Goal: Information Seeking & Learning: Learn about a topic

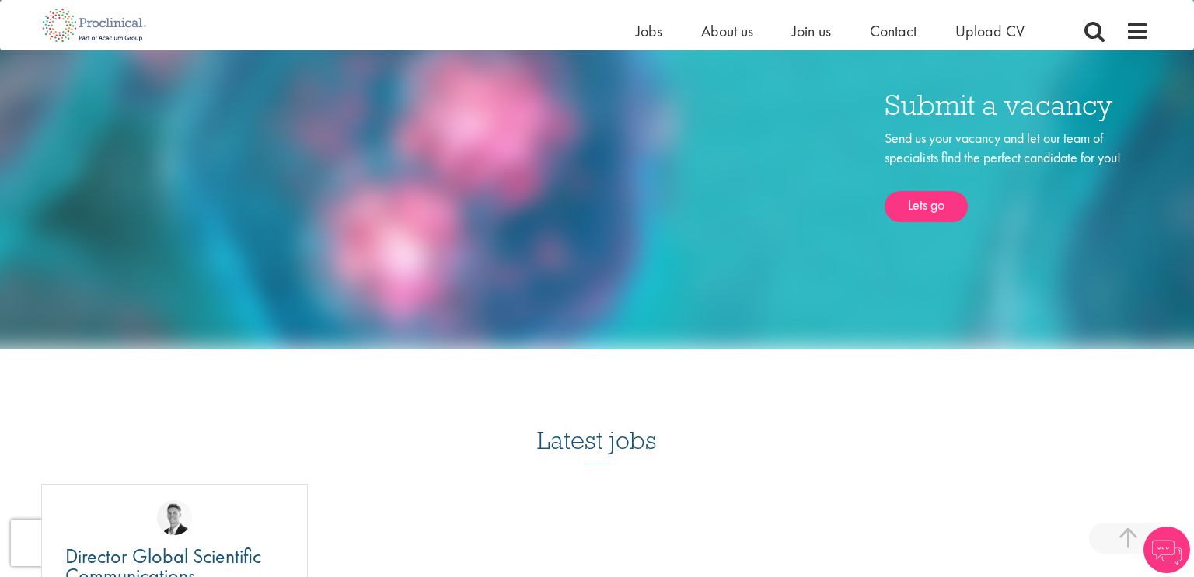
scroll to position [1084, 0]
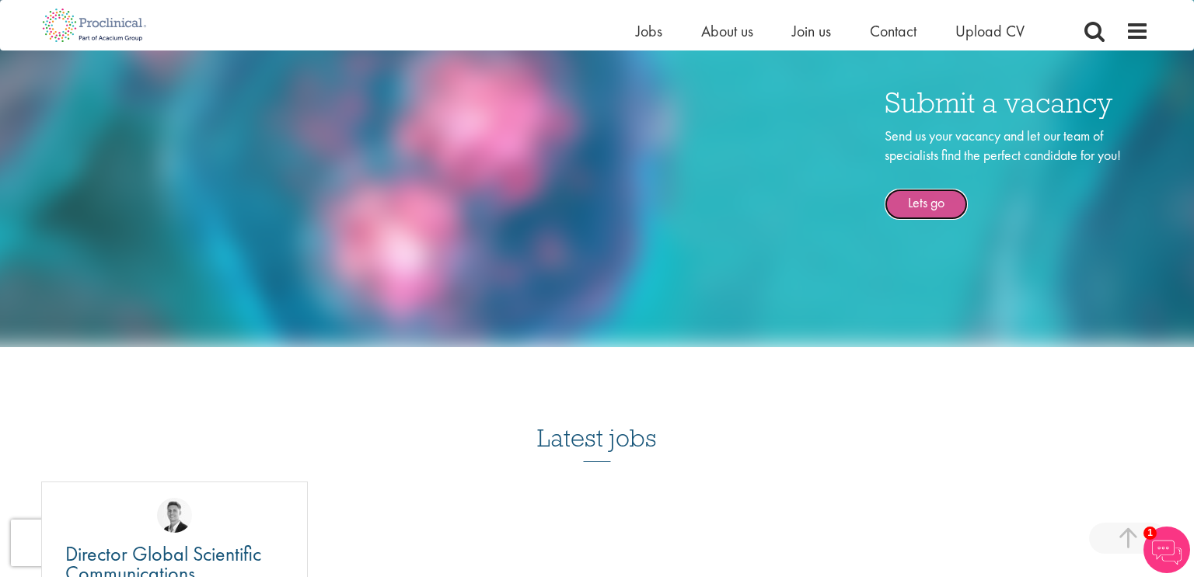
click at [927, 204] on link "Lets go" at bounding box center [925, 204] width 83 height 31
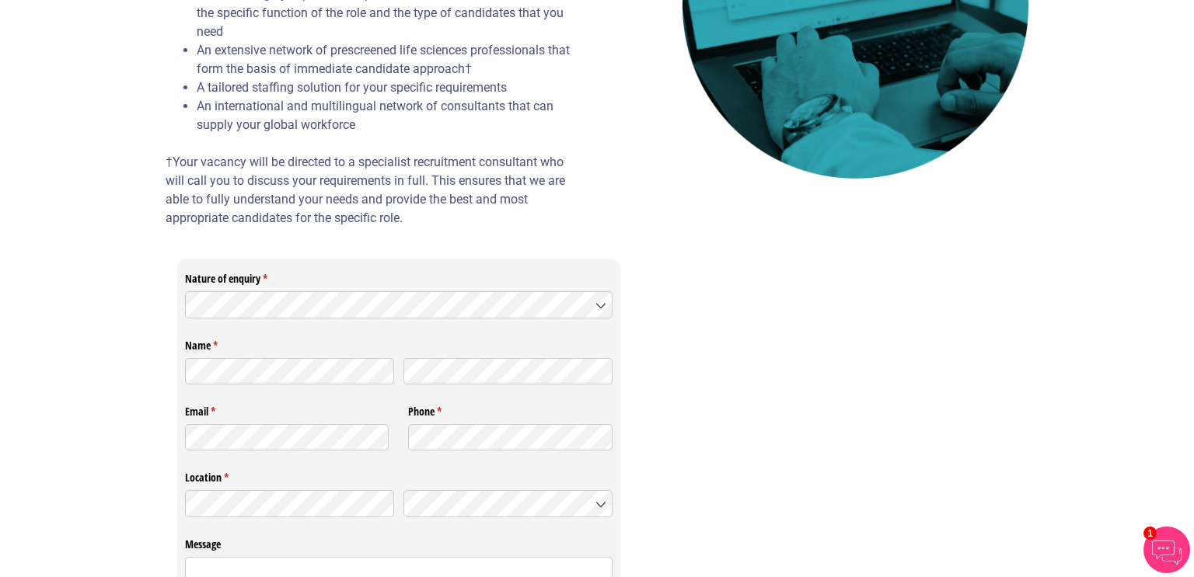
scroll to position [328, 0]
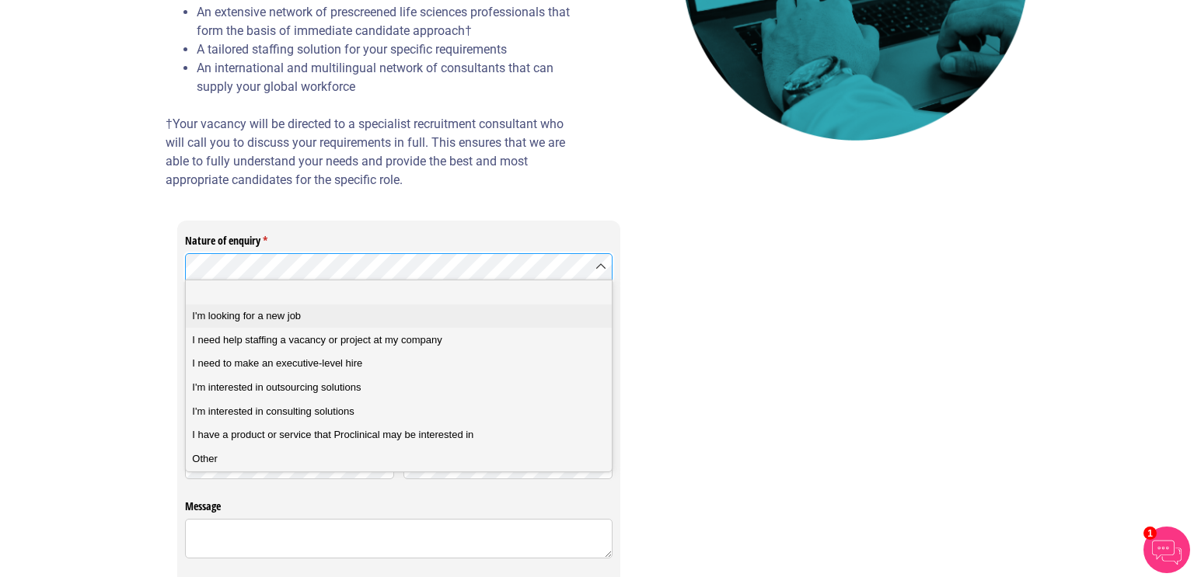
click at [278, 315] on span "I'm looking for a new job" at bounding box center [246, 316] width 109 height 14
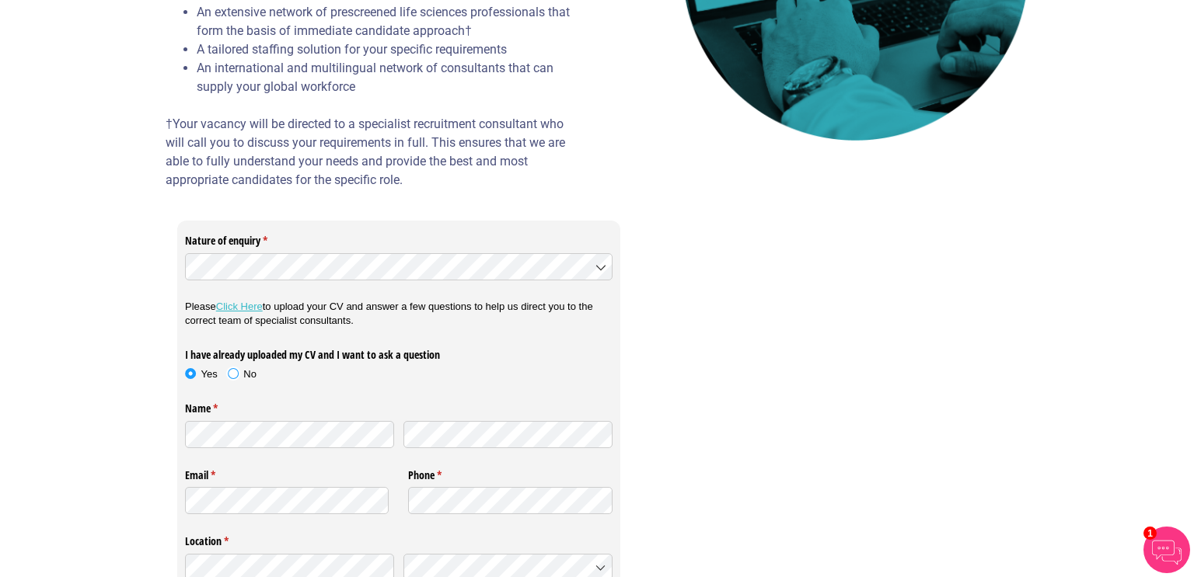
click at [246, 369] on span "No" at bounding box center [249, 374] width 13 height 12
click at [254, 304] on link "Click Here" at bounding box center [239, 307] width 47 height 12
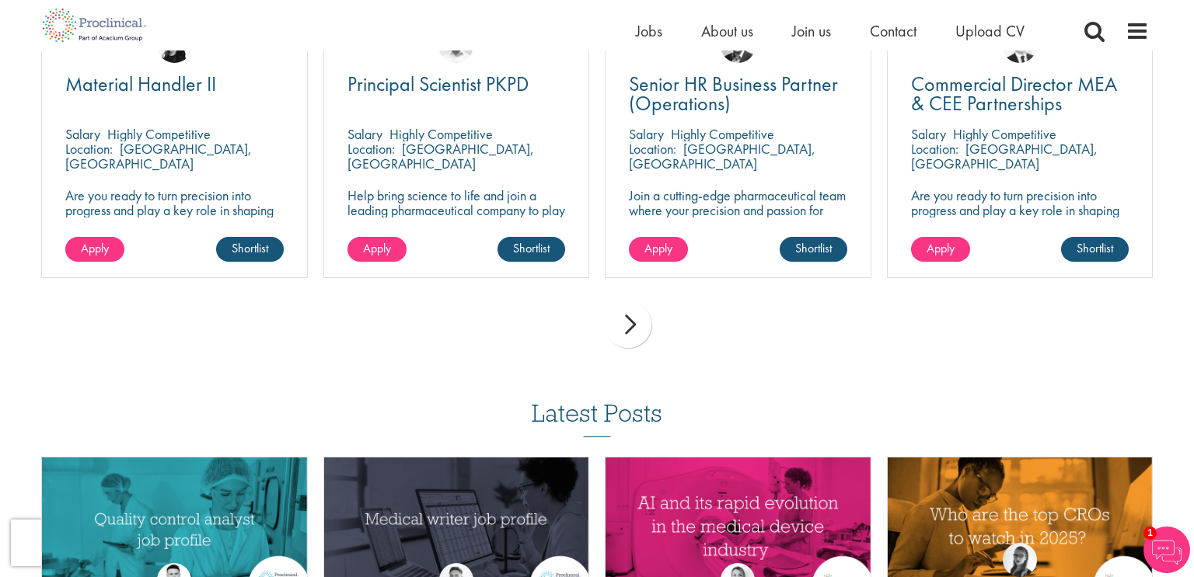
scroll to position [1178, 0]
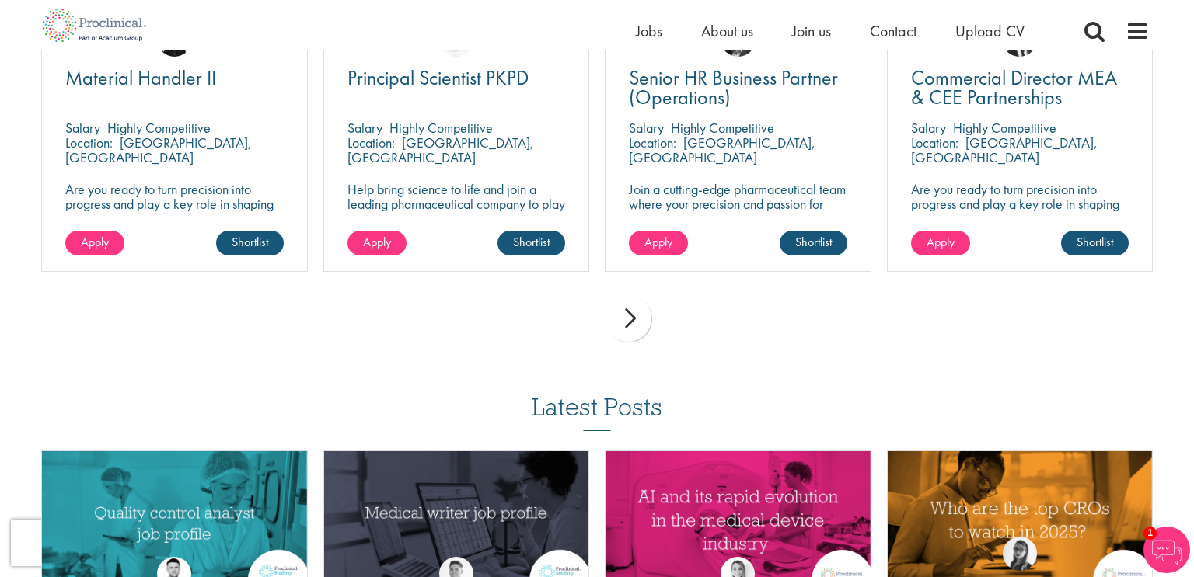
click at [636, 312] on div "next" at bounding box center [628, 318] width 47 height 47
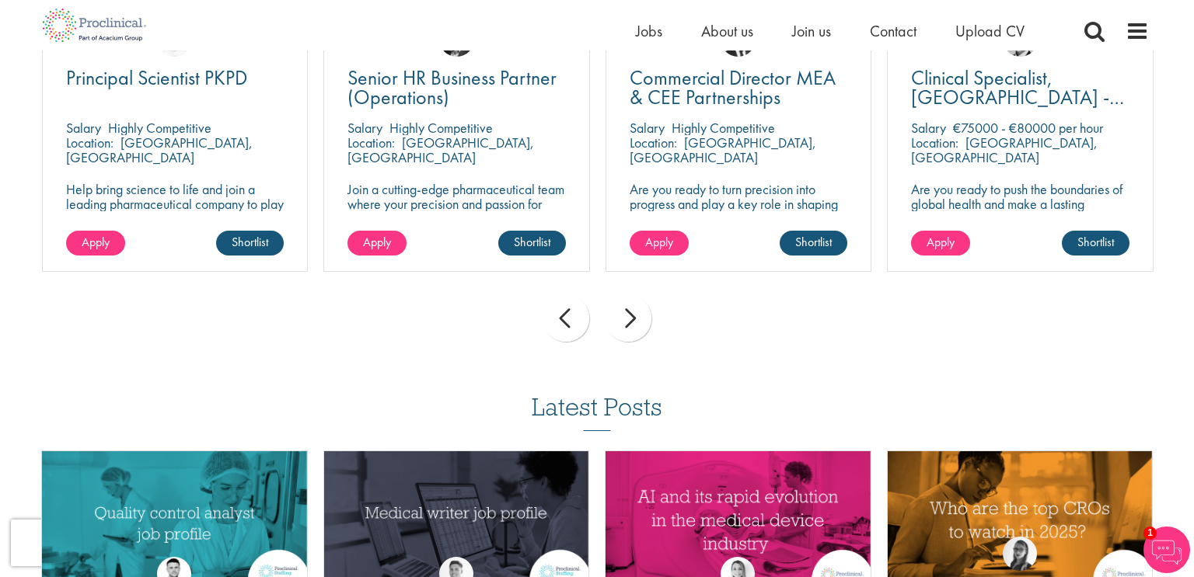
click at [636, 312] on div "next" at bounding box center [628, 318] width 47 height 47
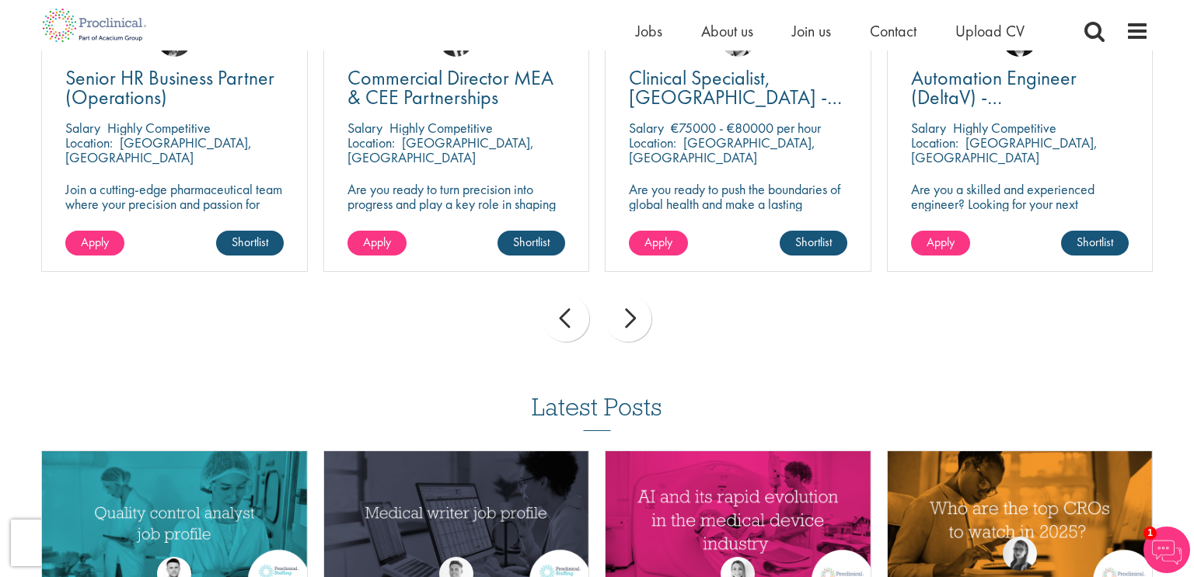
click at [636, 312] on div "next" at bounding box center [628, 318] width 47 height 47
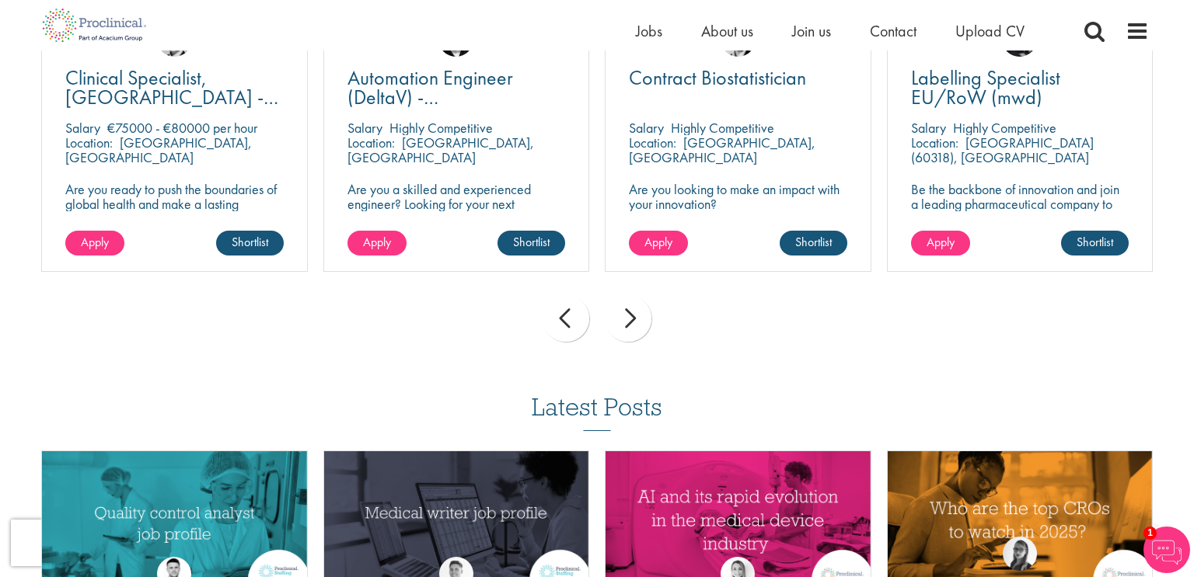
click at [636, 312] on div "next" at bounding box center [628, 318] width 47 height 47
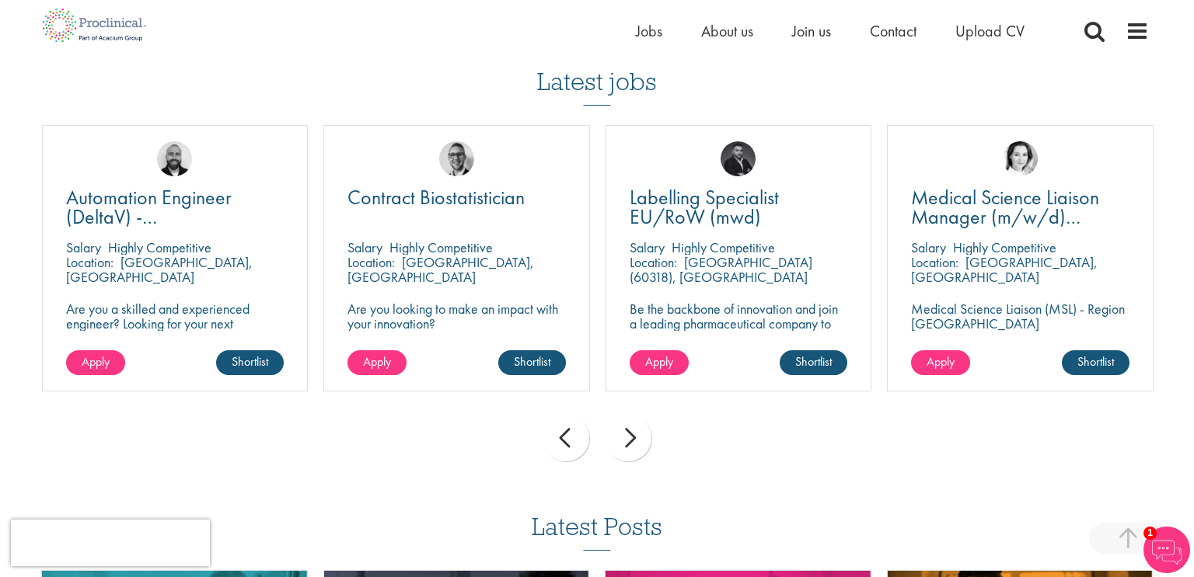
scroll to position [1054, 0]
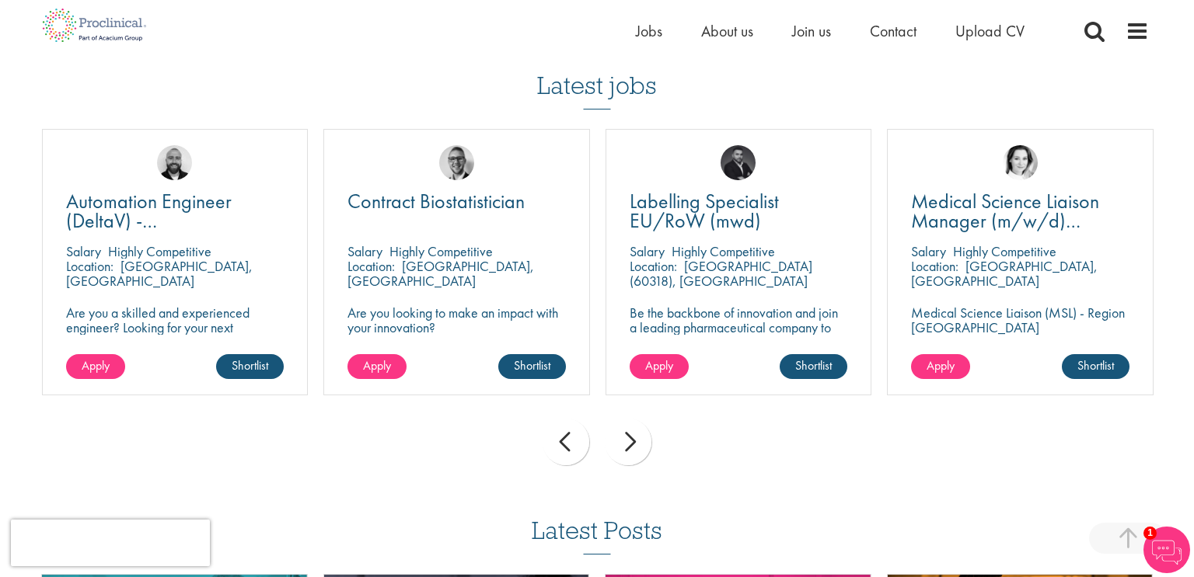
click at [622, 433] on div "next" at bounding box center [628, 442] width 47 height 47
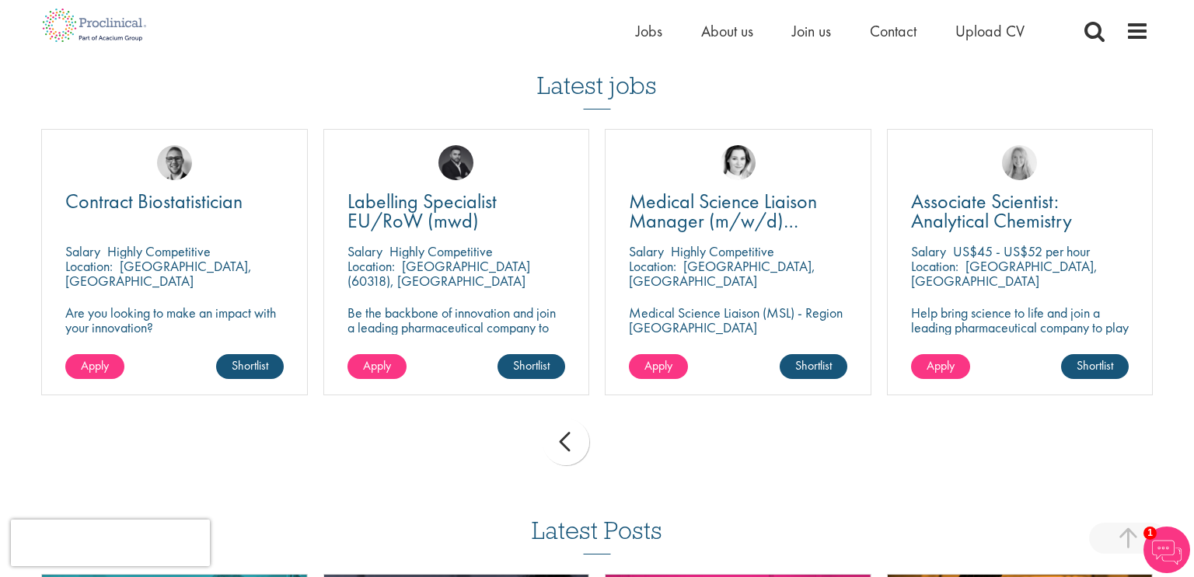
click at [622, 433] on div "prev next" at bounding box center [596, 445] width 1127 height 68
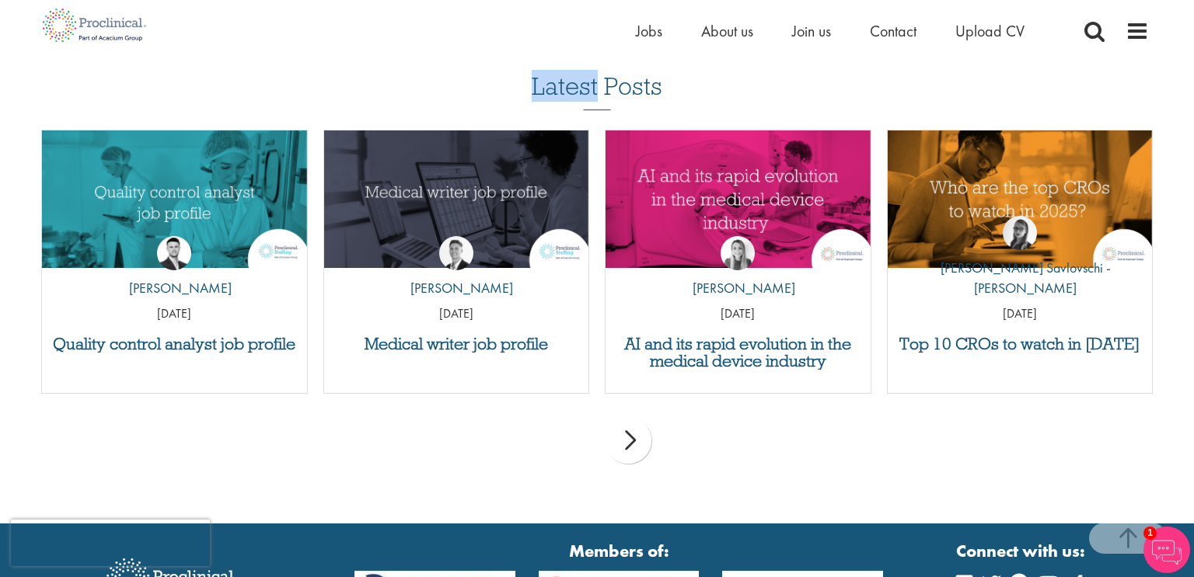
scroll to position [1515, 0]
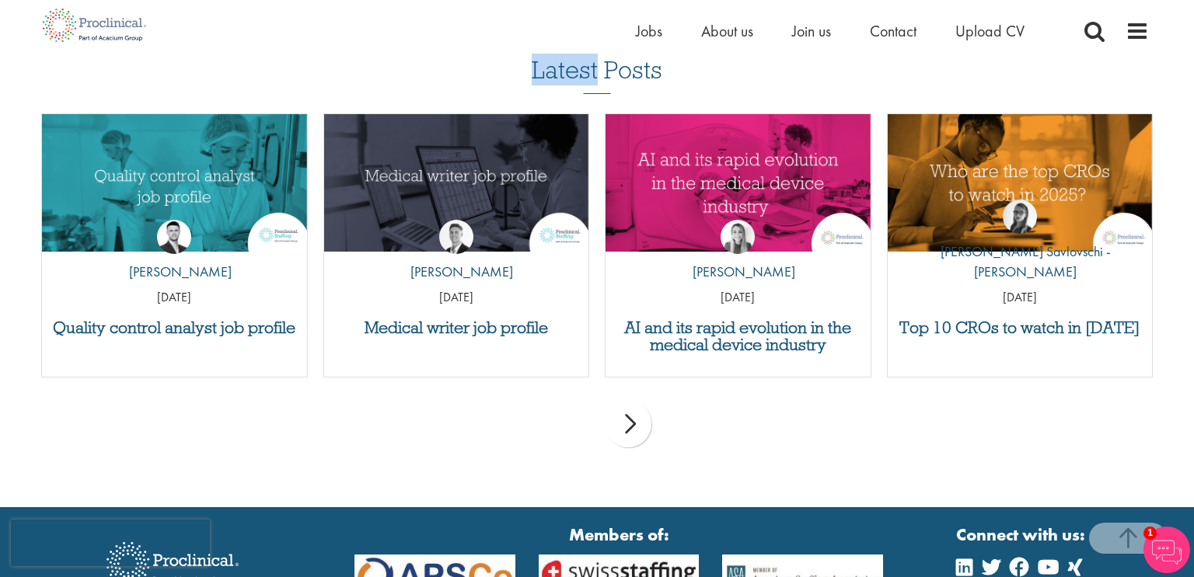
click at [521, 243] on div "by George Watson 01 Jul 25" at bounding box center [456, 257] width 265 height 115
click at [504, 319] on h3 "Medical writer job profile" at bounding box center [456, 327] width 249 height 17
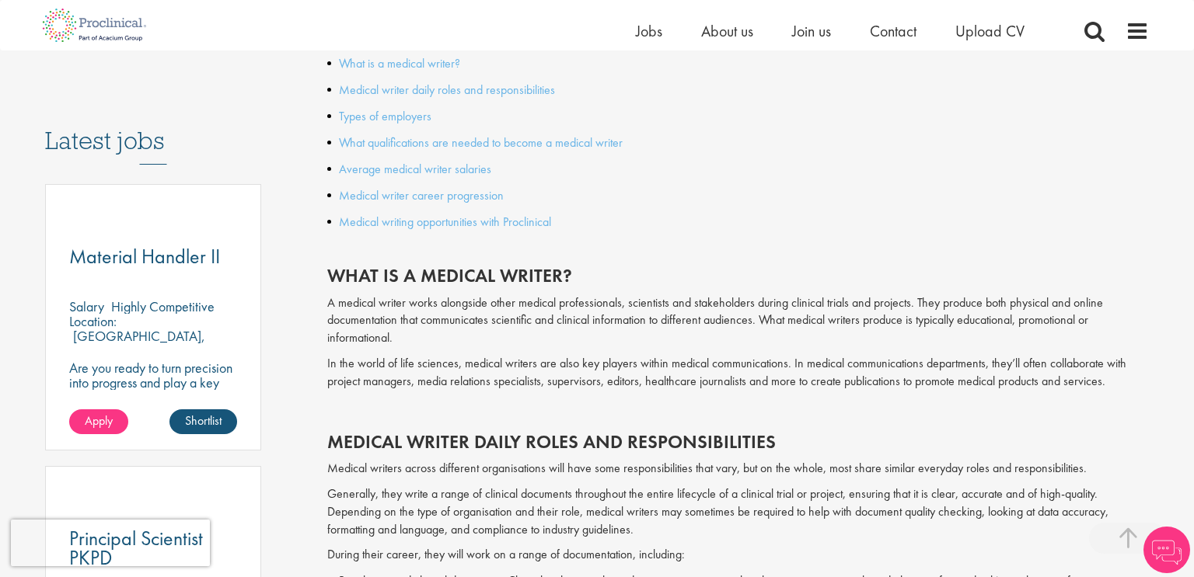
scroll to position [751, 0]
click at [420, 315] on p "A medical writer works alongside other medical professionals, scientists and st…" at bounding box center [738, 320] width 822 height 54
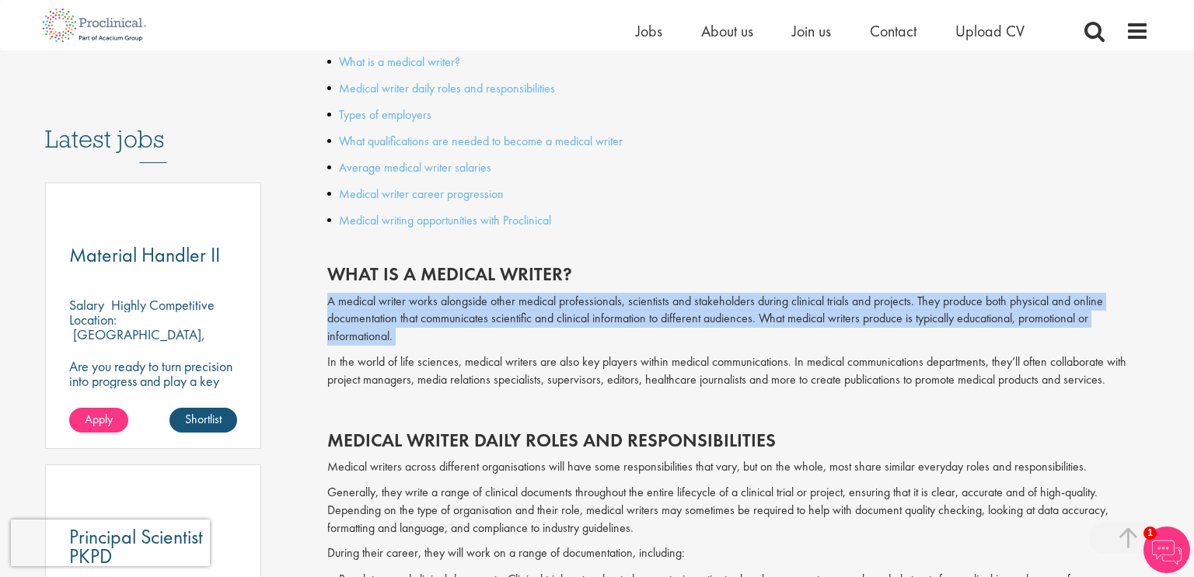
click at [420, 315] on p "A medical writer works alongside other medical professionals, scientists and st…" at bounding box center [738, 320] width 822 height 54
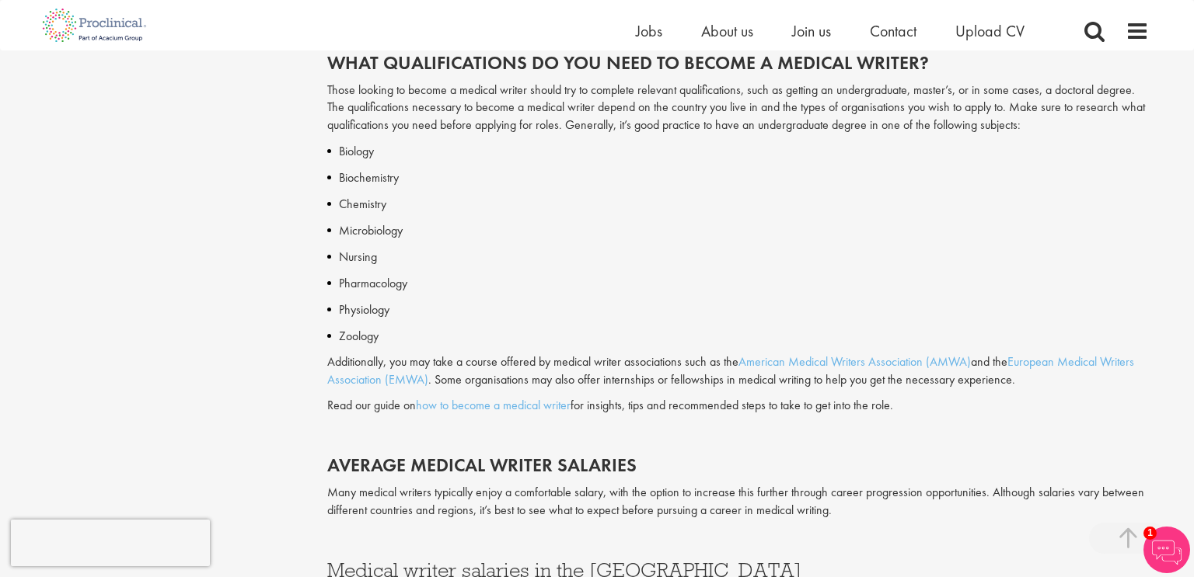
scroll to position [1736, 0]
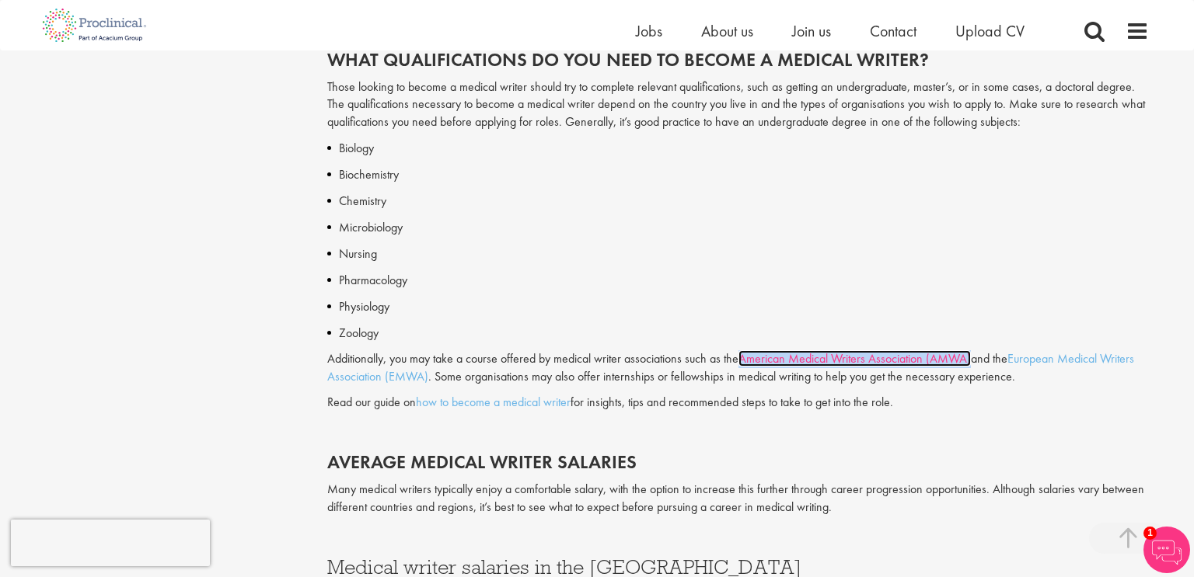
click at [966, 426] on div "Biology Biochemistry Chemistry Microbiology Nursing Pharmacology Physiology Zoo…" at bounding box center [738, 454] width 822 height 630
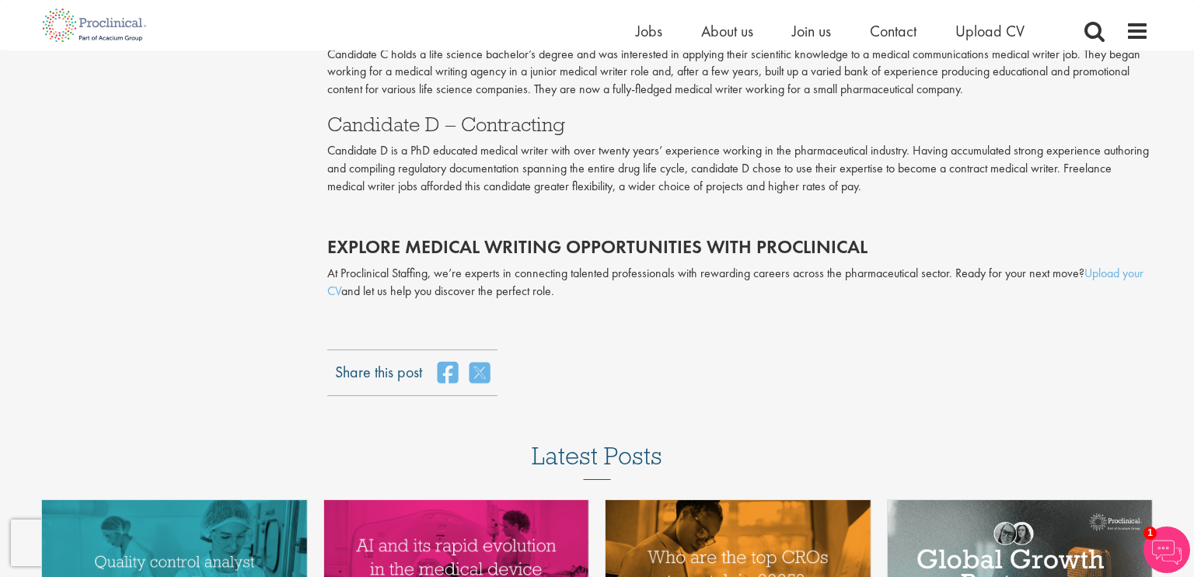
scroll to position [3084, 0]
